Goal: Information Seeking & Learning: Find specific fact

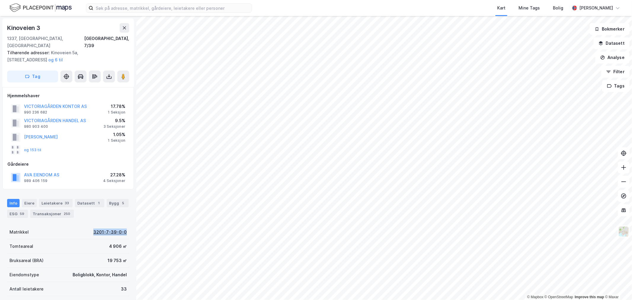
drag, startPoint x: 87, startPoint y: 226, endPoint x: 121, endPoint y: 226, distance: 34.4
click at [121, 226] on div "Matrikkel 3201-7-39-0-0" at bounding box center [68, 232] width 122 height 14
copy div "3201-7-39-0-0"
click at [97, 241] on div "Tomteareal 4 906 ㎡" at bounding box center [68, 246] width 122 height 14
click at [0, 0] on button "AVA EIENDOM AS" at bounding box center [0, 0] width 0 height 0
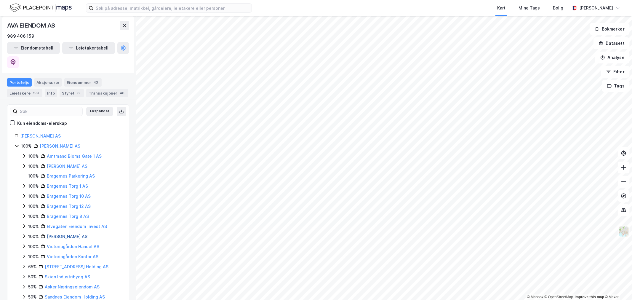
scroll to position [69, 0]
click at [24, 244] on icon at bounding box center [24, 246] width 2 height 4
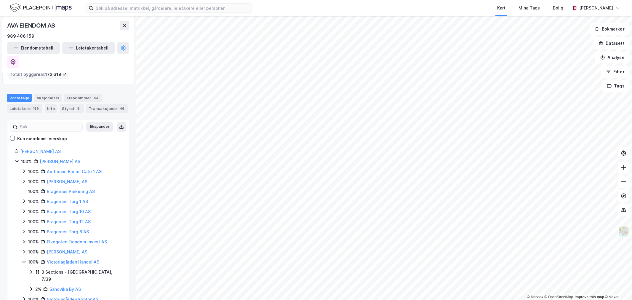
scroll to position [90, 0]
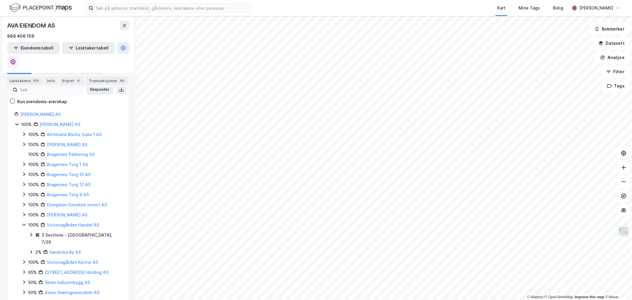
click at [31, 250] on icon at bounding box center [31, 252] width 5 height 5
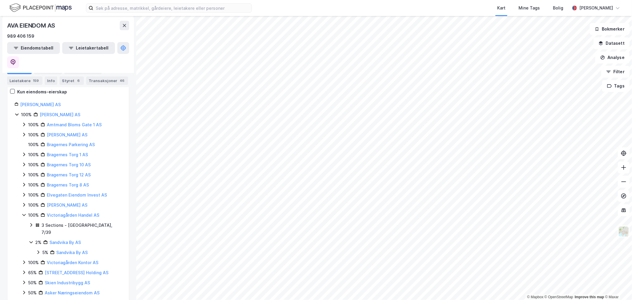
click at [24, 260] on icon at bounding box center [24, 262] width 2 height 4
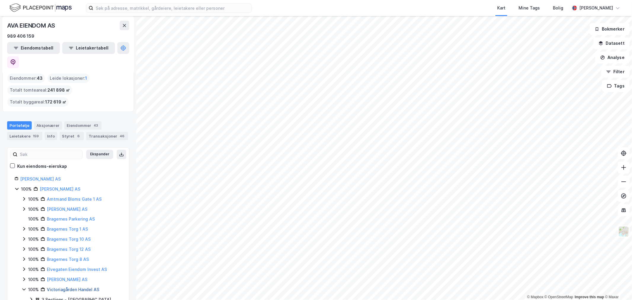
scroll to position [19, 0]
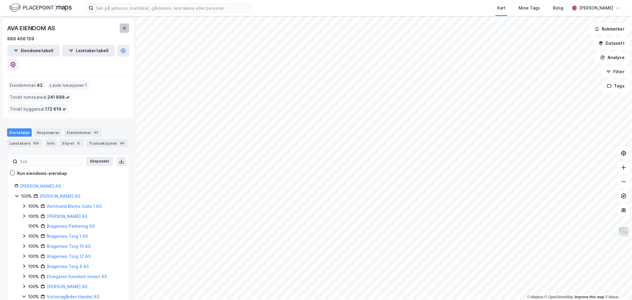
click at [122, 27] on button at bounding box center [124, 27] width 9 height 9
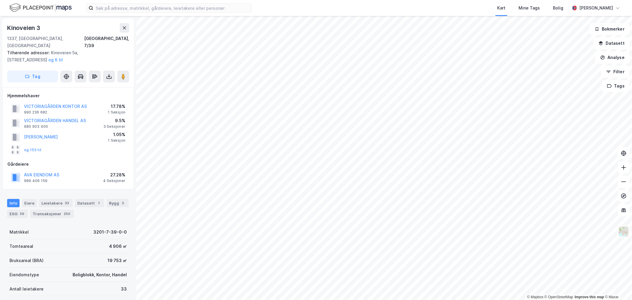
scroll to position [1, 0]
click at [0, 0] on button "og 153 til" at bounding box center [0, 0] width 0 height 0
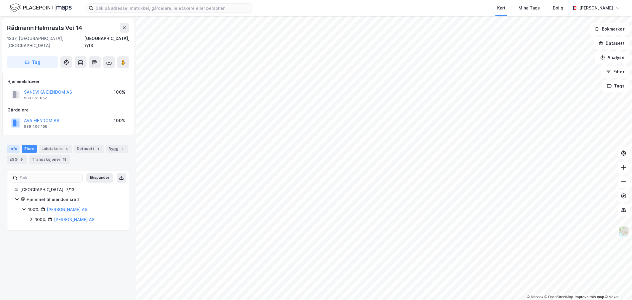
click at [16, 145] on div "Info" at bounding box center [13, 149] width 12 height 8
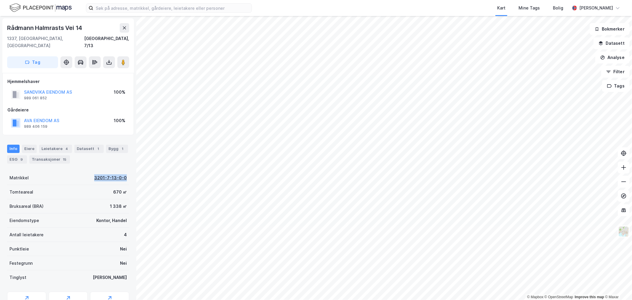
drag, startPoint x: 84, startPoint y: 167, endPoint x: 122, endPoint y: 171, distance: 38.1
click at [122, 171] on div "Matrikkel 3201-7-13-0-0" at bounding box center [68, 178] width 122 height 14
copy div "3201-7-13-0-0"
